Goal: Find specific page/section: Find specific page/section

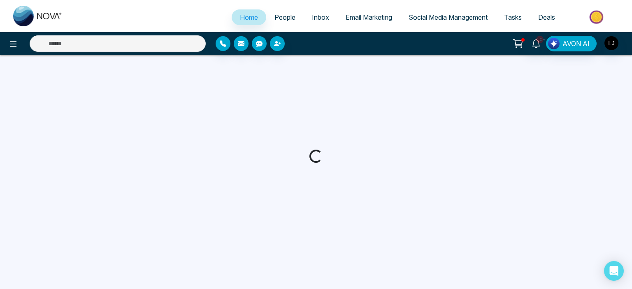
select select "*"
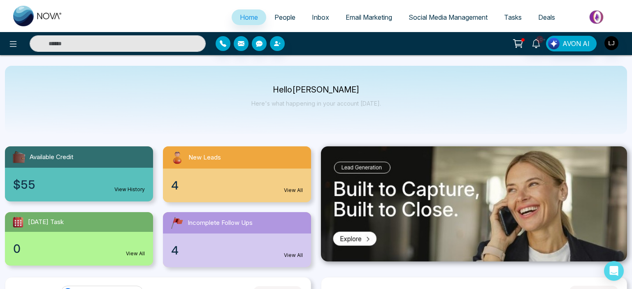
click at [287, 16] on span "People" at bounding box center [284, 17] width 21 height 8
